Goal: Find specific page/section: Find specific page/section

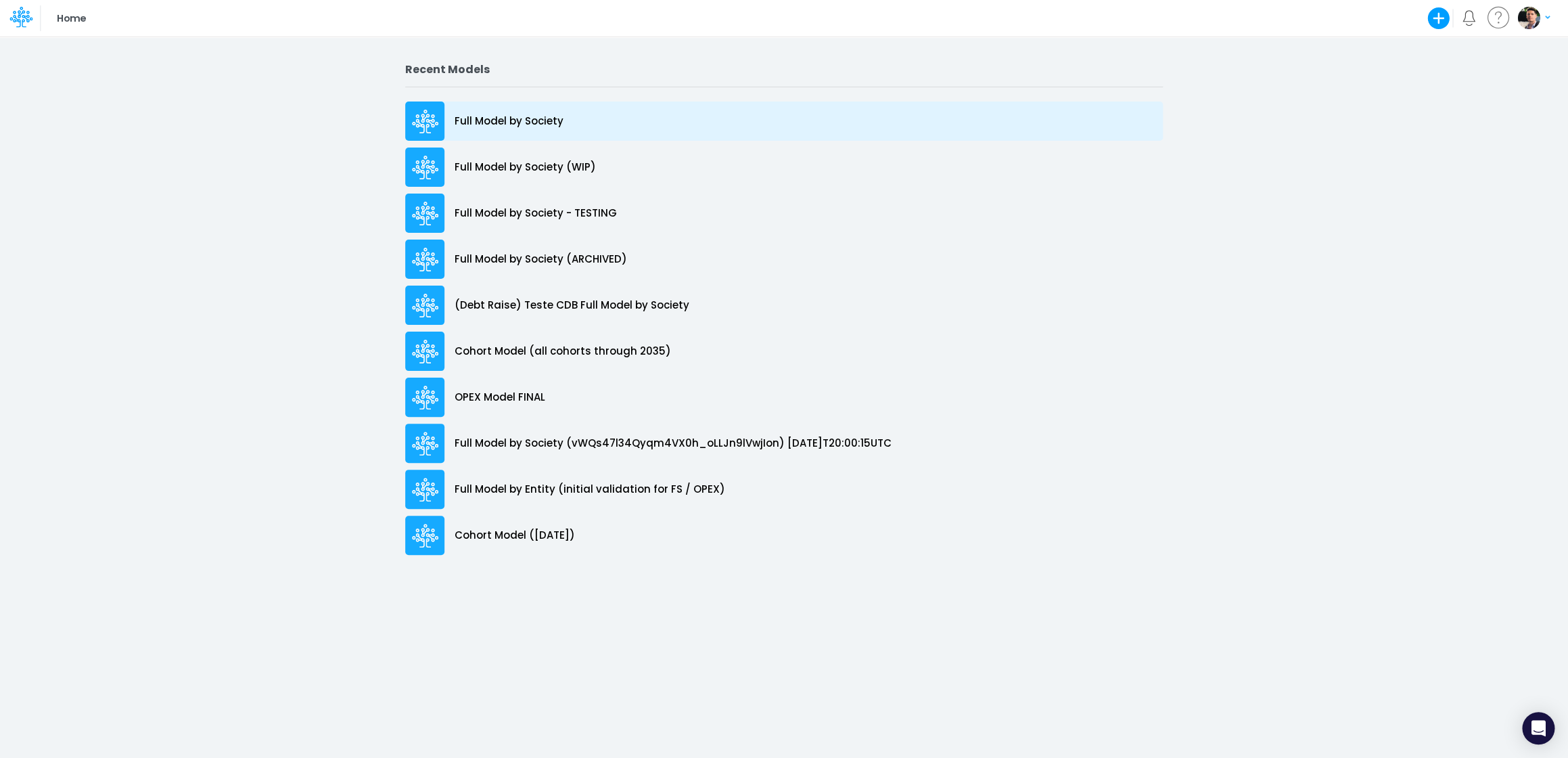
click at [472, 127] on p "Full Model by Society" at bounding box center [509, 121] width 109 height 15
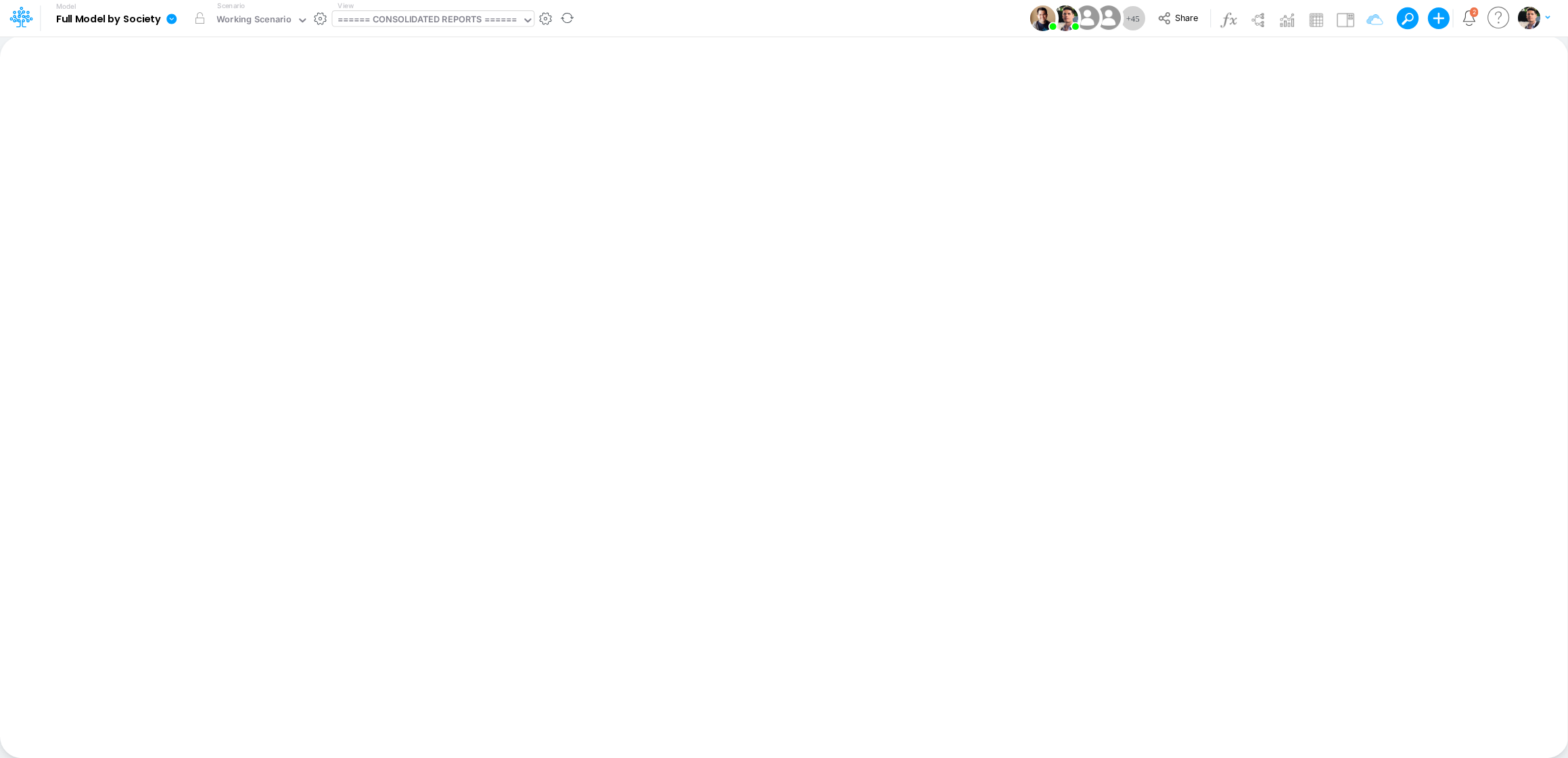
click at [435, 23] on div "====== CONSOLIDATED REPORTS ======" at bounding box center [426, 20] width 179 height 15
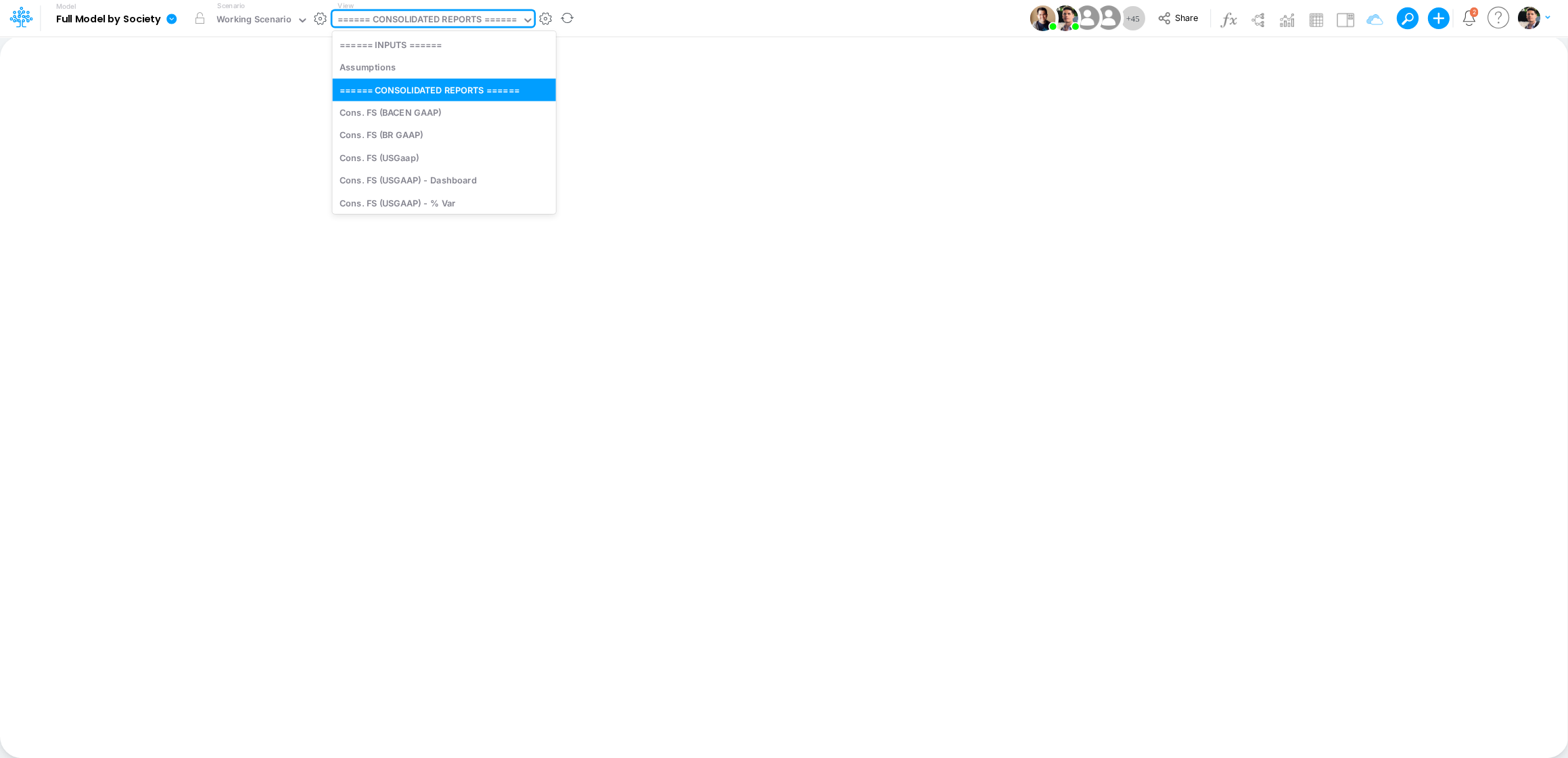
click at [433, 17] on div "====== CONSOLIDATED REPORTS ======" at bounding box center [426, 20] width 179 height 15
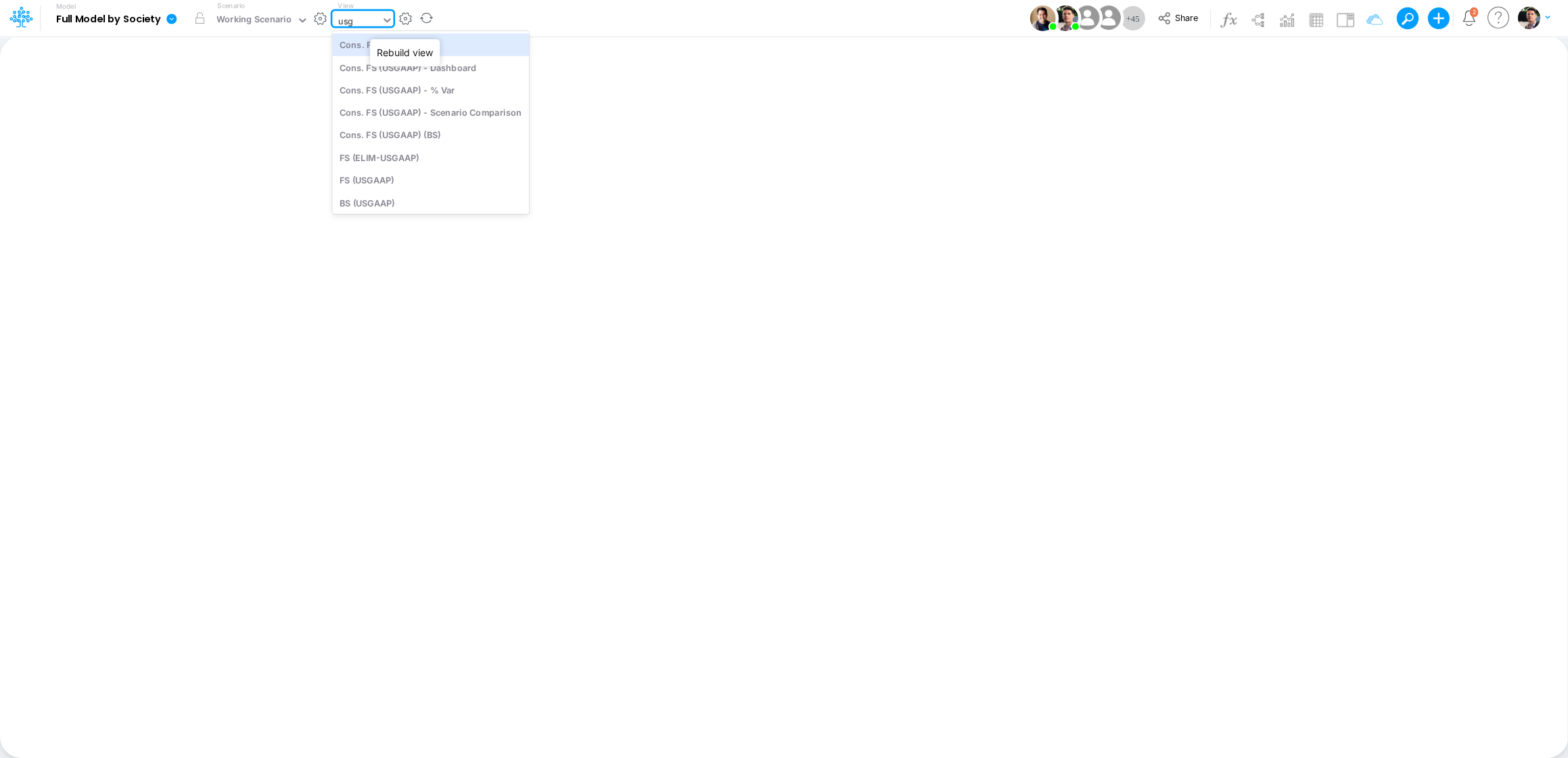
type input "usga"
click at [403, 44] on div "Cons. FS (USGaap)" at bounding box center [431, 44] width 197 height 23
type input "Consolidated FS - USGAAP"
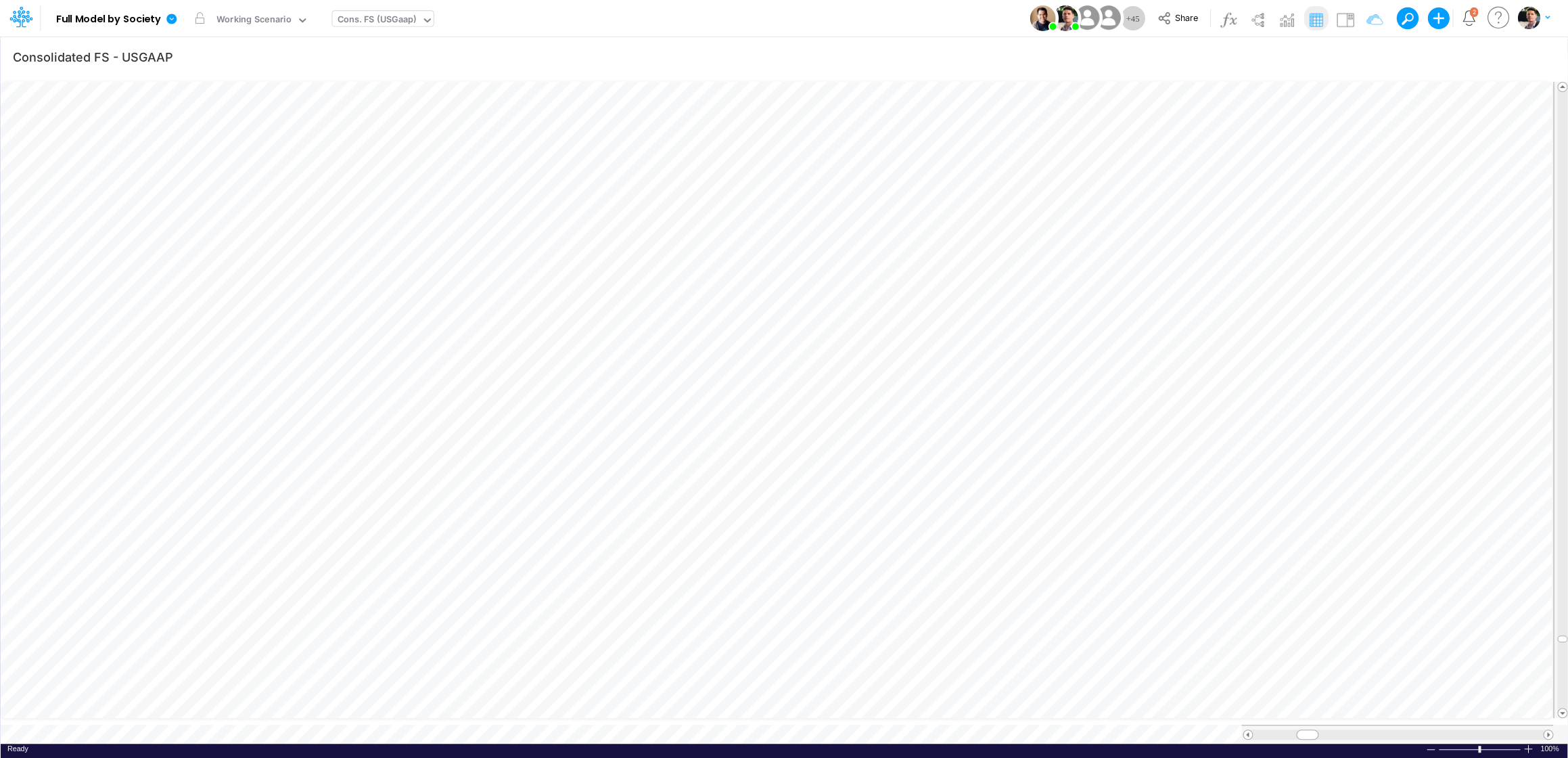
scroll to position [5, 42]
click at [1490, 56] on icon "button" at bounding box center [1491, 57] width 20 height 14
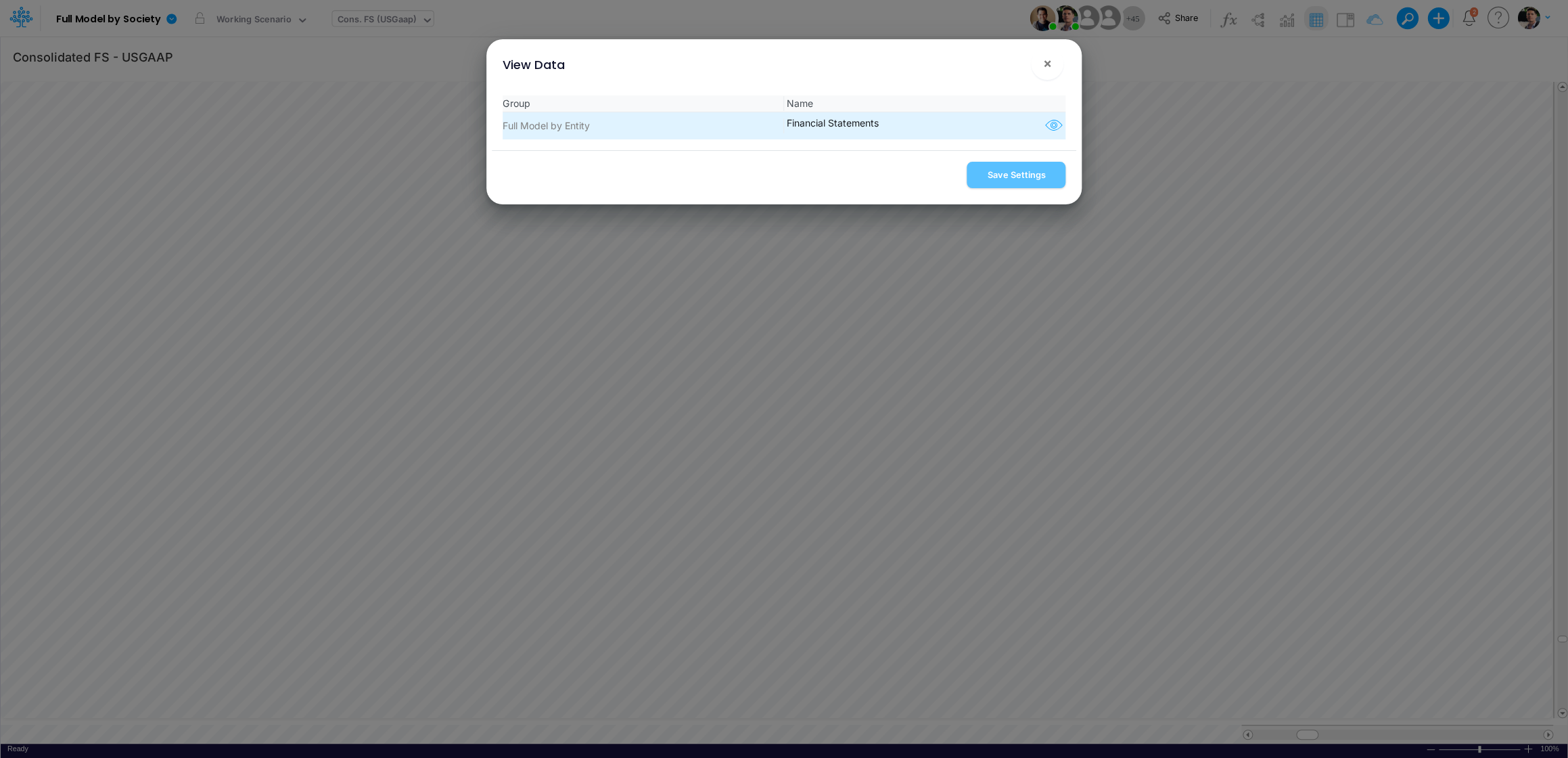
click at [1044, 121] on icon "button" at bounding box center [1054, 126] width 20 height 17
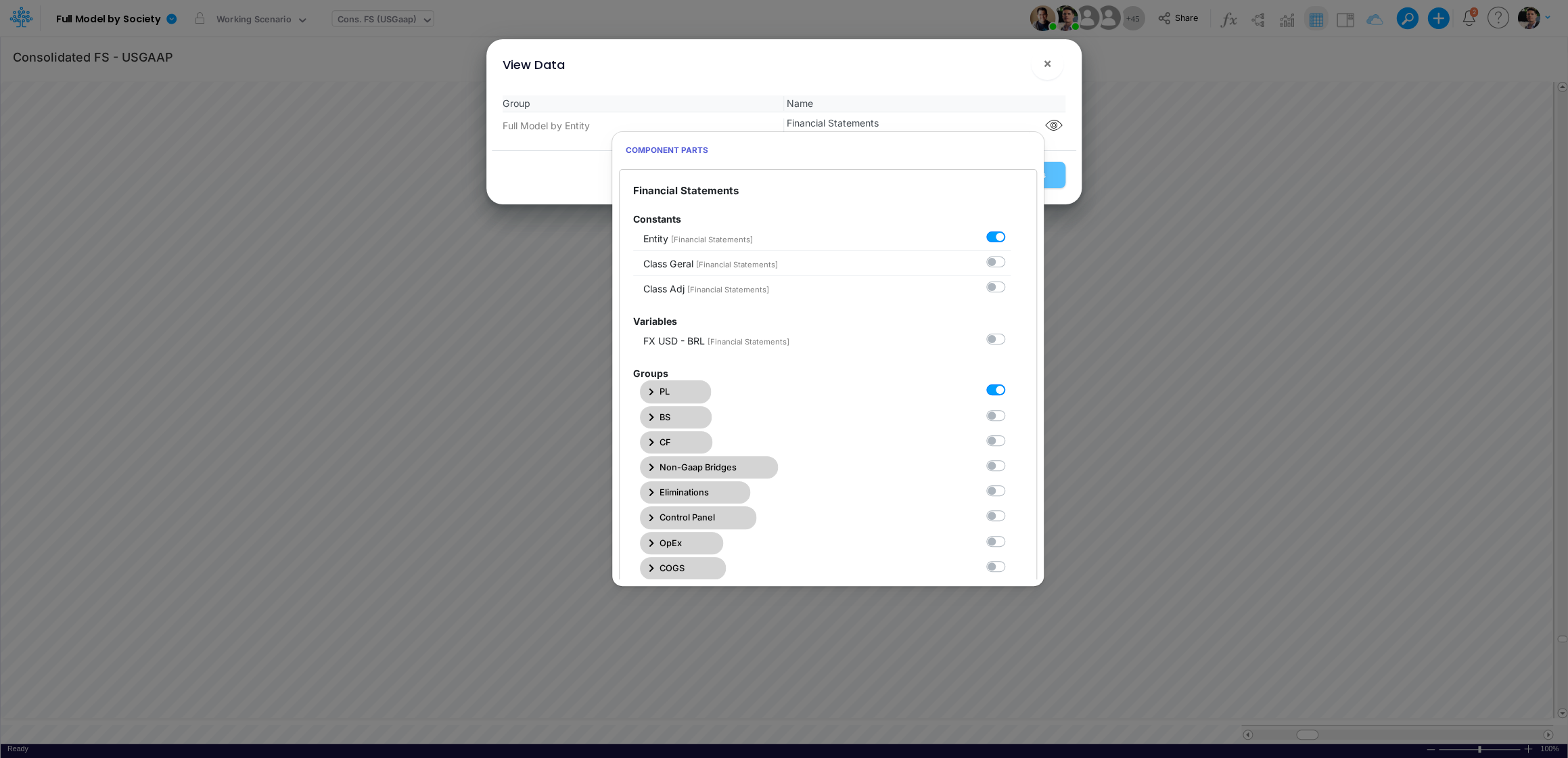
click at [649, 391] on button "PL" at bounding box center [675, 391] width 71 height 23
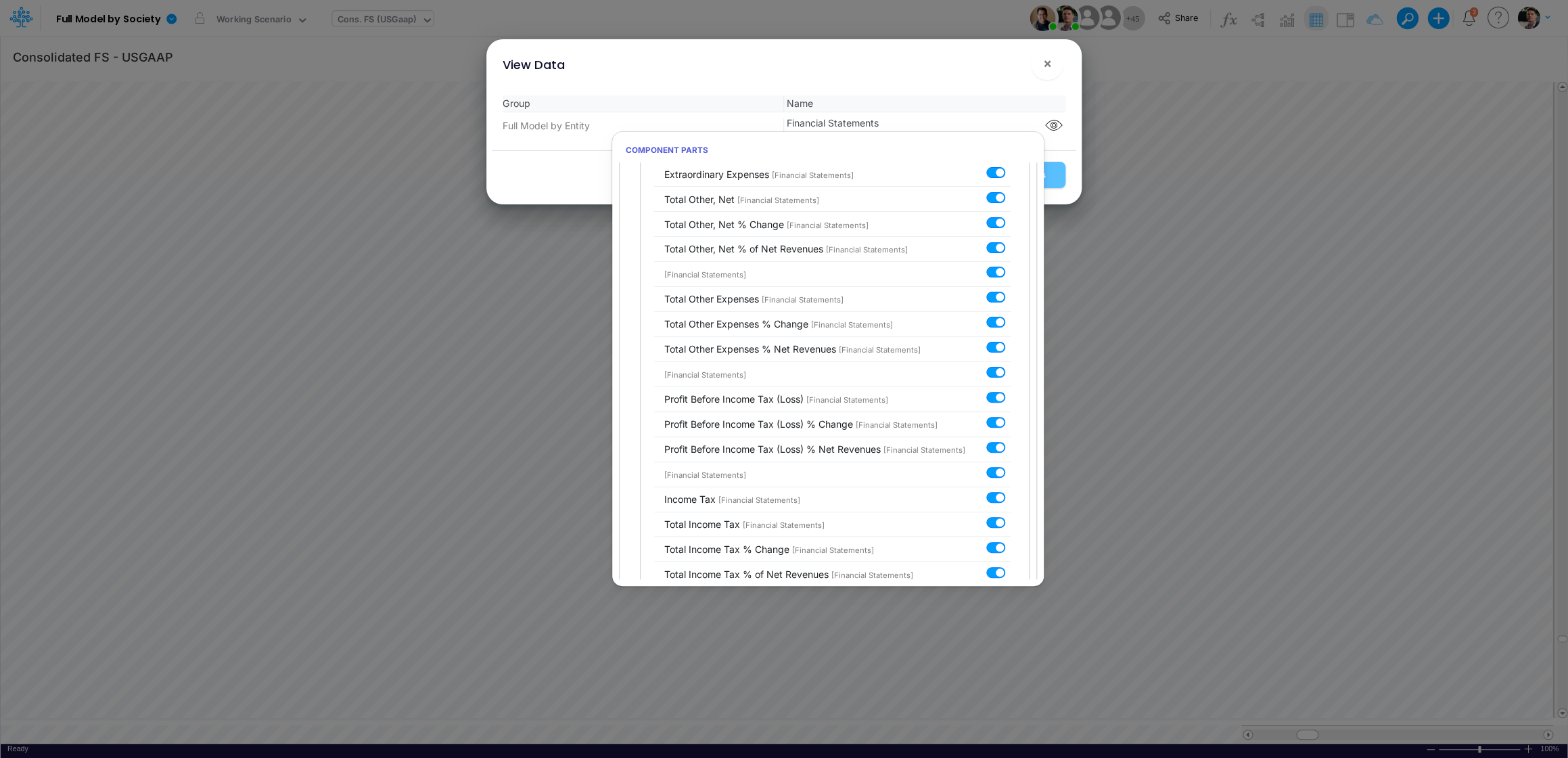
scroll to position [4796, 0]
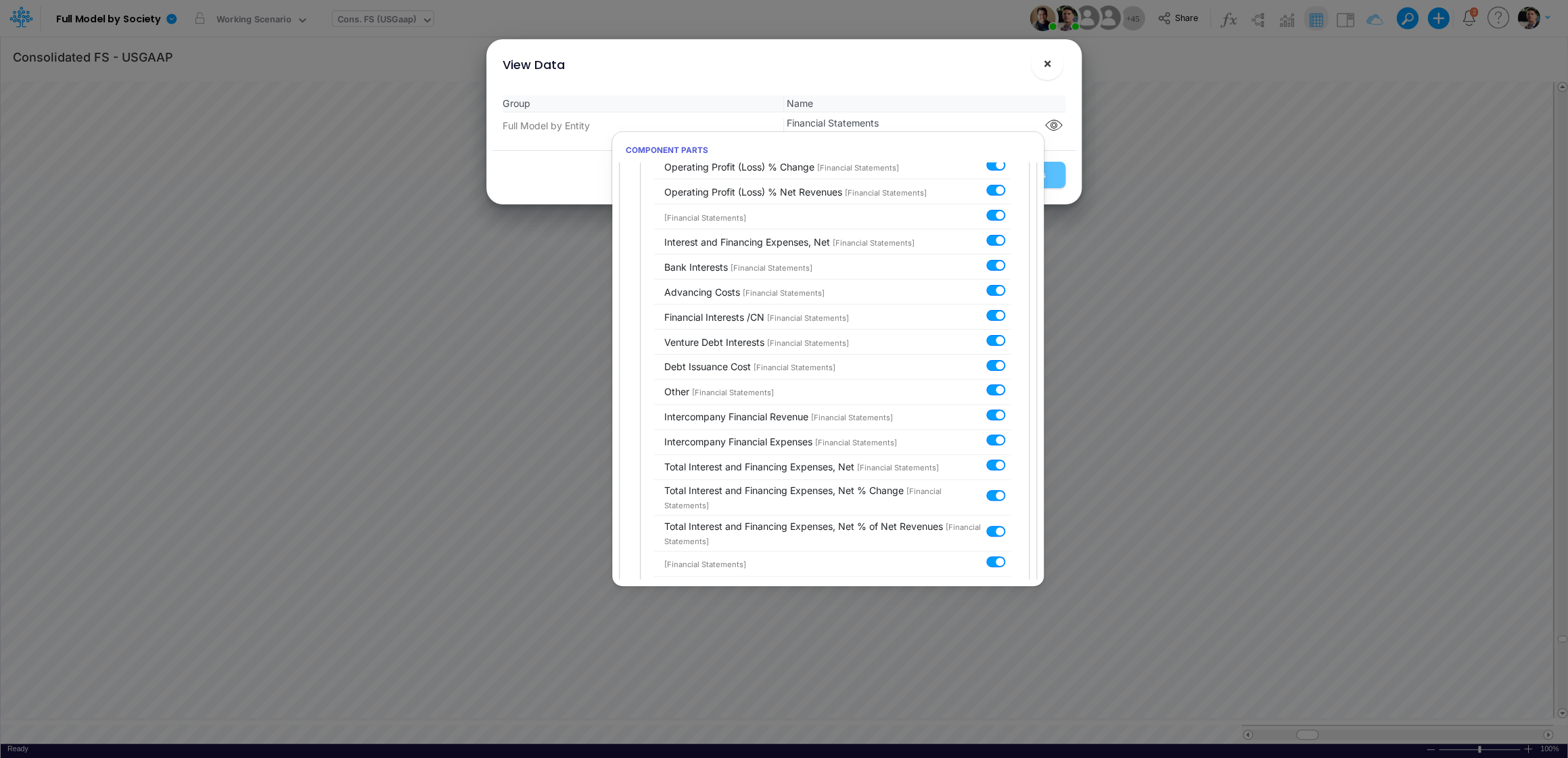
click at [1063, 63] on button "×" at bounding box center [1047, 63] width 33 height 33
